Goal: Task Accomplishment & Management: Manage account settings

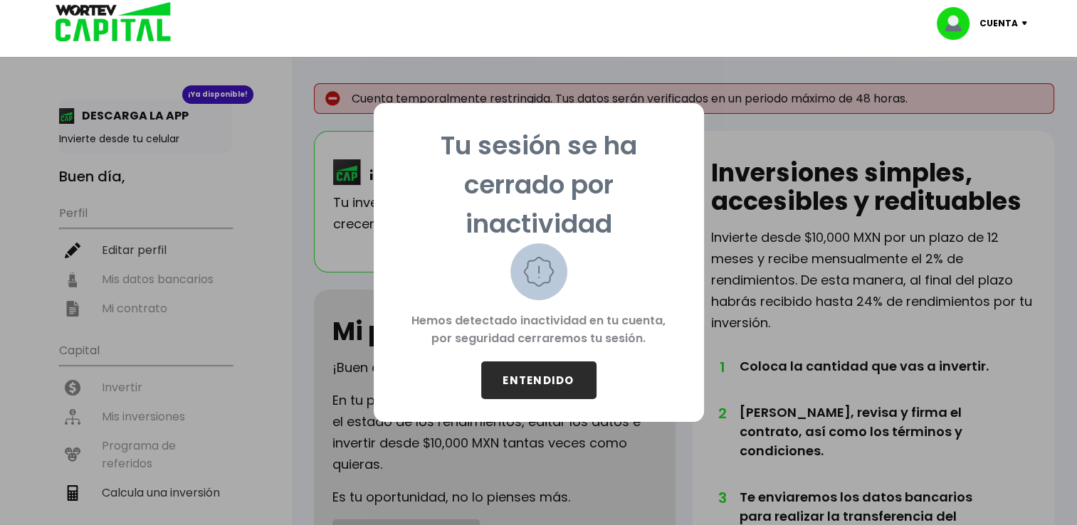
click at [550, 382] on button "ENTENDIDO" at bounding box center [538, 380] width 115 height 38
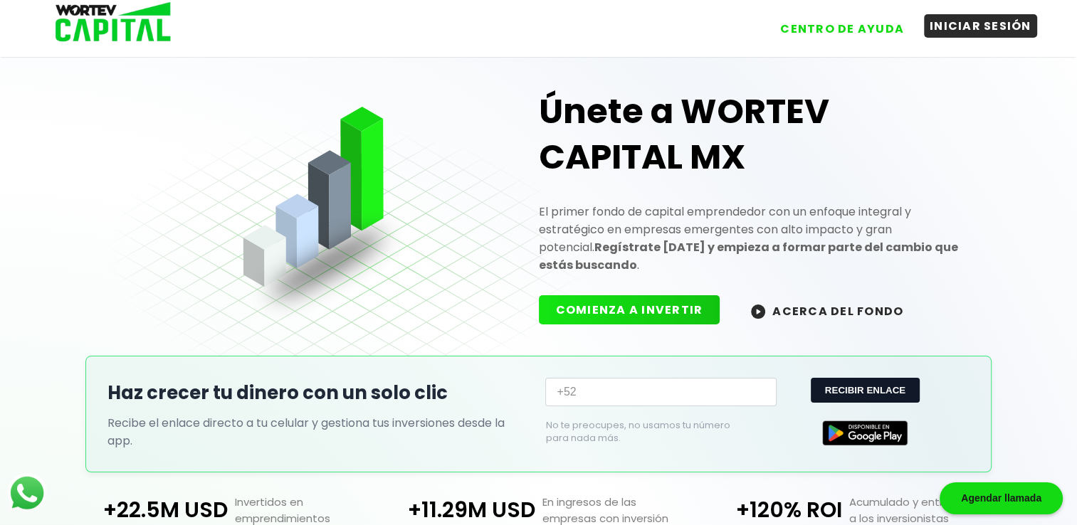
click at [958, 28] on button "INICIAR SESIÓN" at bounding box center [980, 25] width 113 height 23
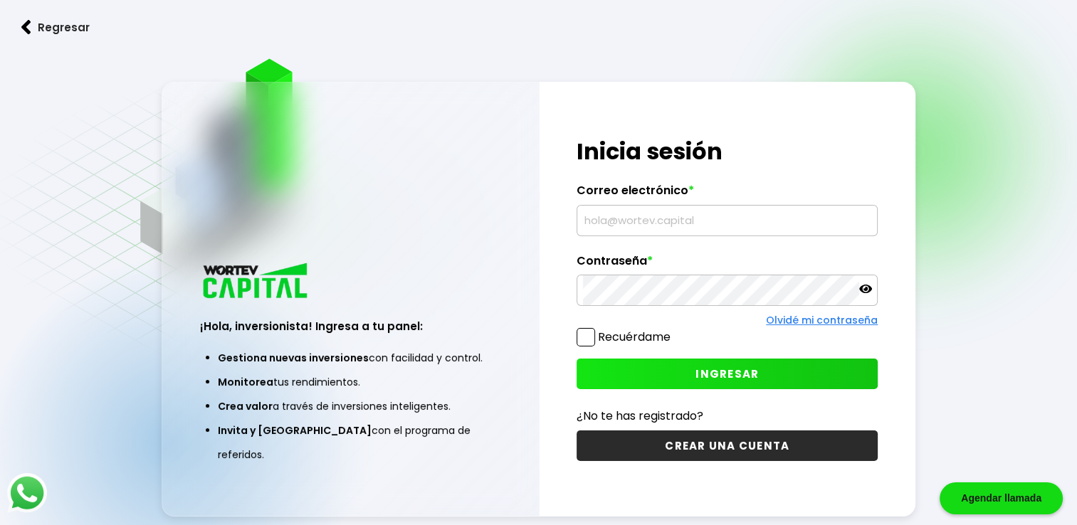
type input "[EMAIL_ADDRESS][DOMAIN_NAME]"
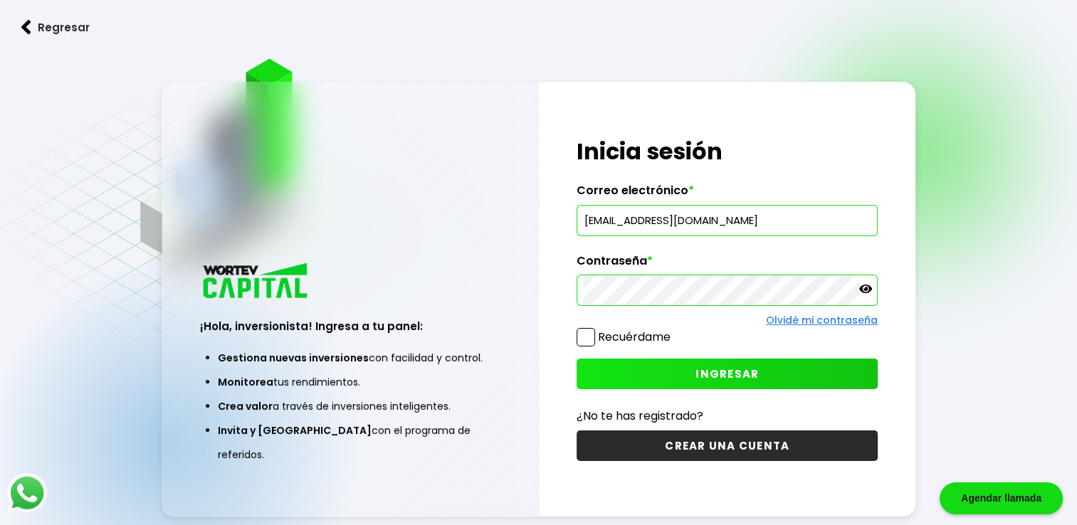
click at [703, 371] on span "INGRESAR" at bounding box center [726, 373] width 63 height 15
